Goal: Transaction & Acquisition: Purchase product/service

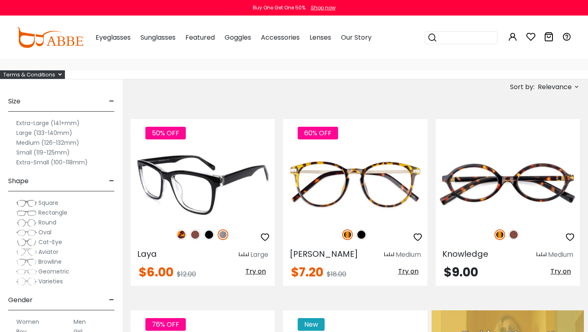
scroll to position [71, 0]
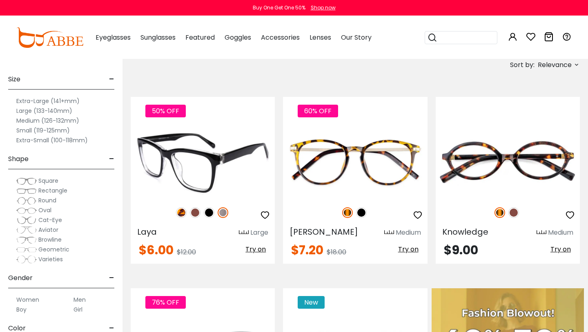
click at [223, 212] on img at bounding box center [223, 212] width 11 height 11
click at [215, 211] on div "50% OFF" at bounding box center [203, 212] width 144 height 17
click at [210, 213] on img at bounding box center [209, 212] width 11 height 11
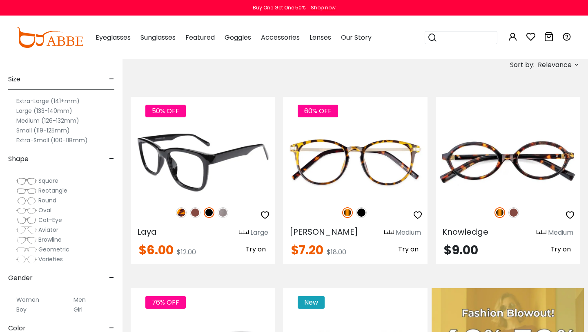
click at [221, 212] on img at bounding box center [223, 212] width 11 height 11
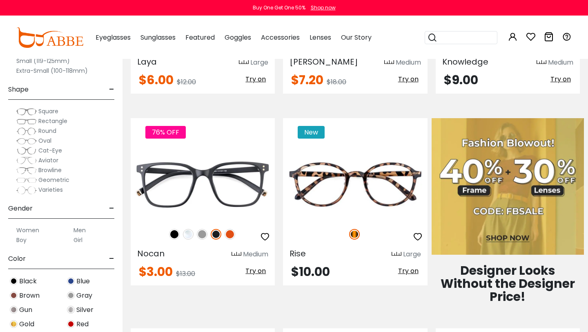
scroll to position [285, 0]
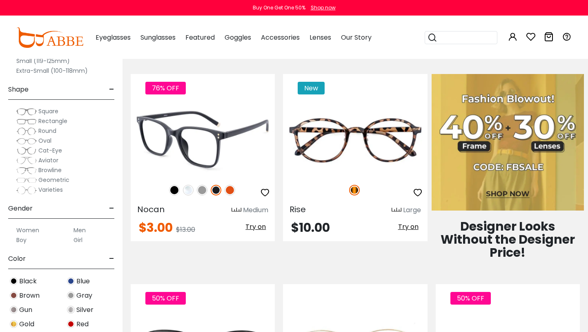
click at [203, 190] on img at bounding box center [202, 190] width 11 height 11
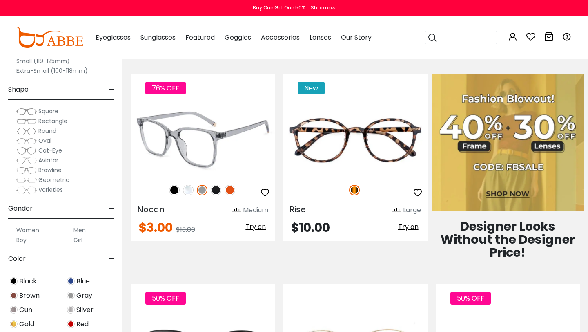
click at [189, 191] on img at bounding box center [188, 190] width 11 height 11
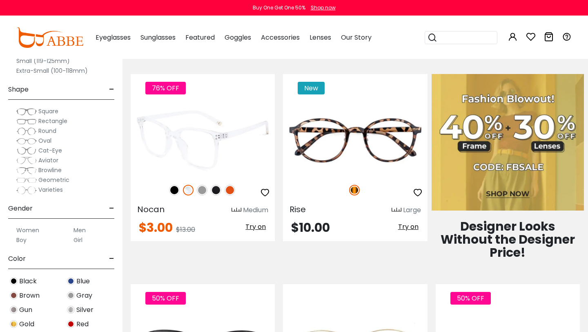
click at [203, 191] on img at bounding box center [202, 190] width 11 height 11
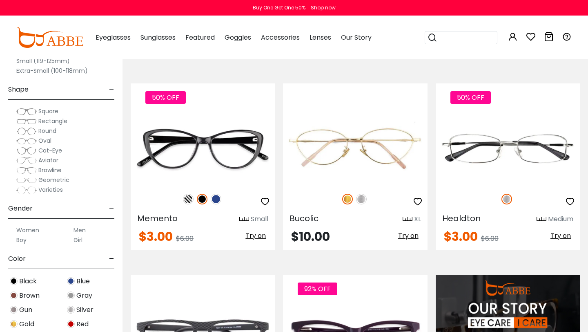
scroll to position [520, 0]
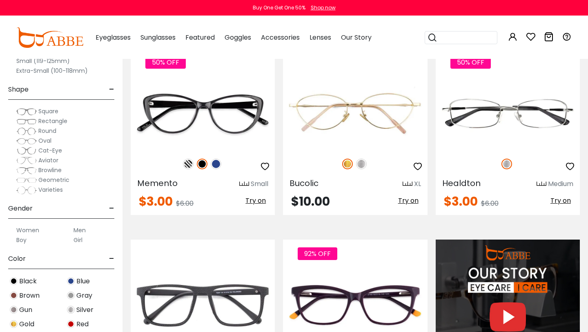
click at [83, 229] on label "Men" at bounding box center [80, 230] width 12 height 10
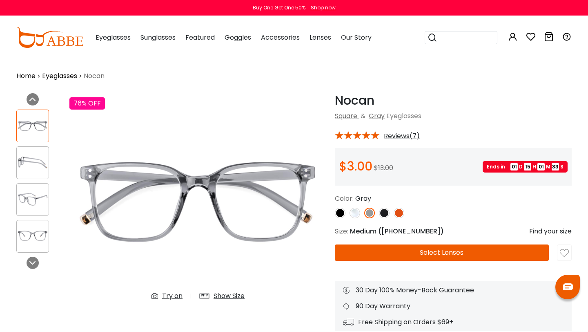
click at [32, 198] on img at bounding box center [33, 199] width 32 height 16
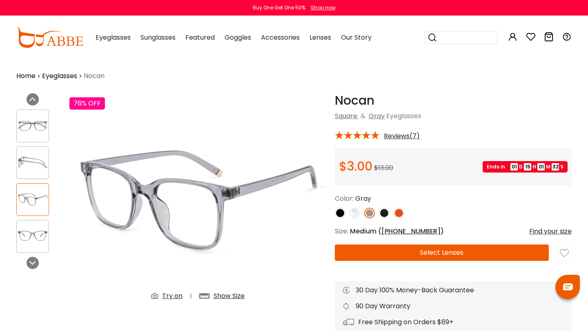
click at [31, 229] on img at bounding box center [33, 236] width 32 height 16
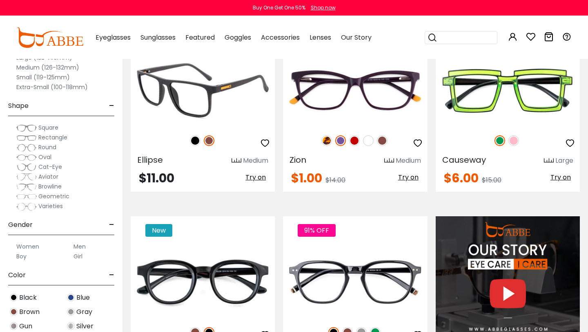
scroll to position [622, 0]
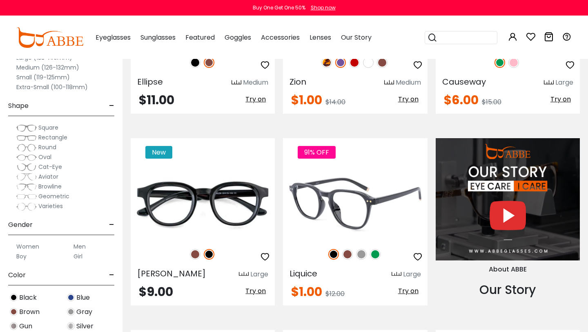
click at [362, 253] on img at bounding box center [361, 254] width 11 height 11
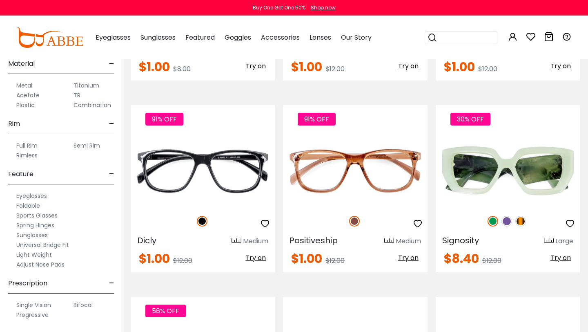
scroll to position [3119, 0]
